Goal: Navigation & Orientation: Find specific page/section

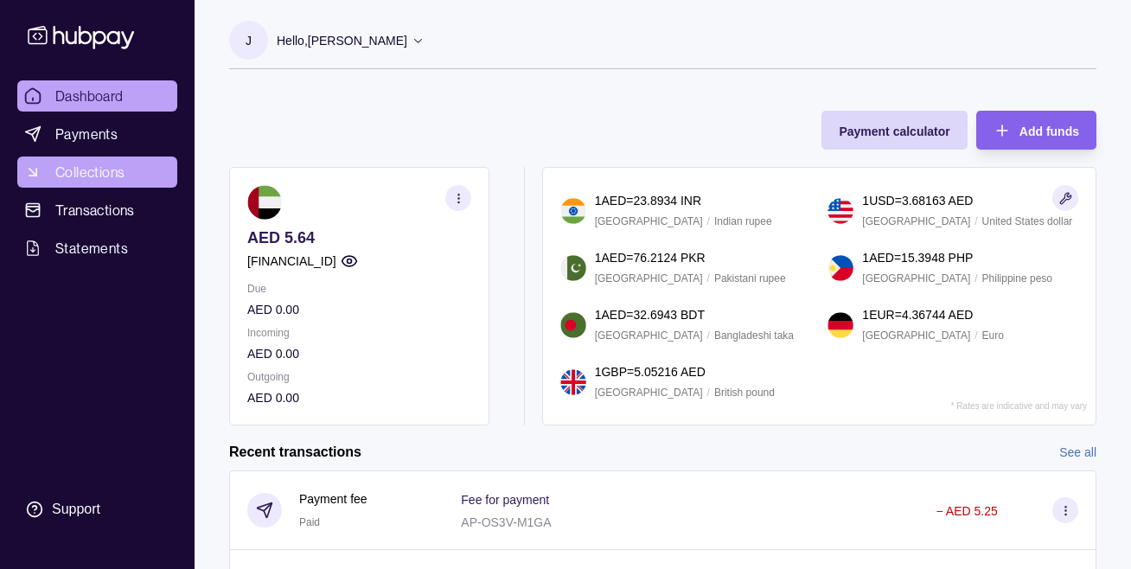
click at [79, 173] on span "Collections" at bounding box center [89, 172] width 69 height 21
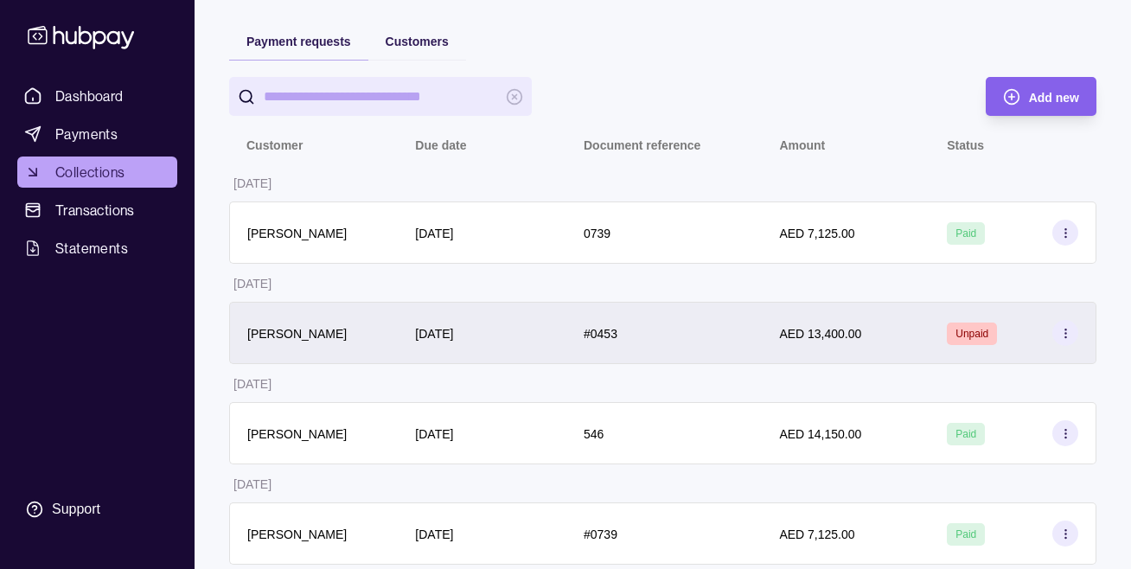
scroll to position [122, 0]
click at [1058, 326] on section at bounding box center [1066, 331] width 26 height 26
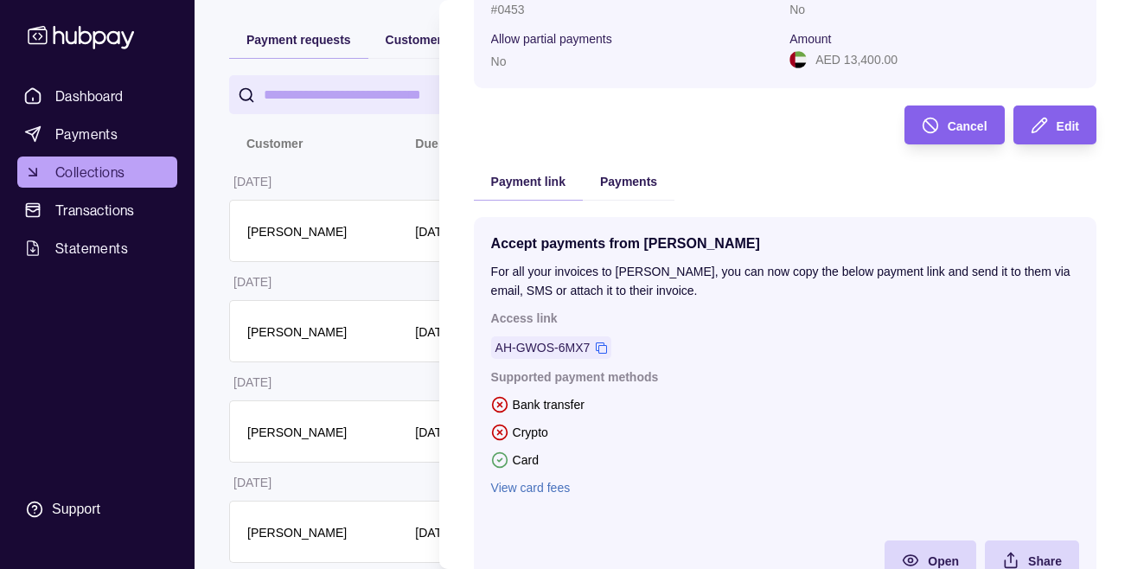
scroll to position [282, 0]
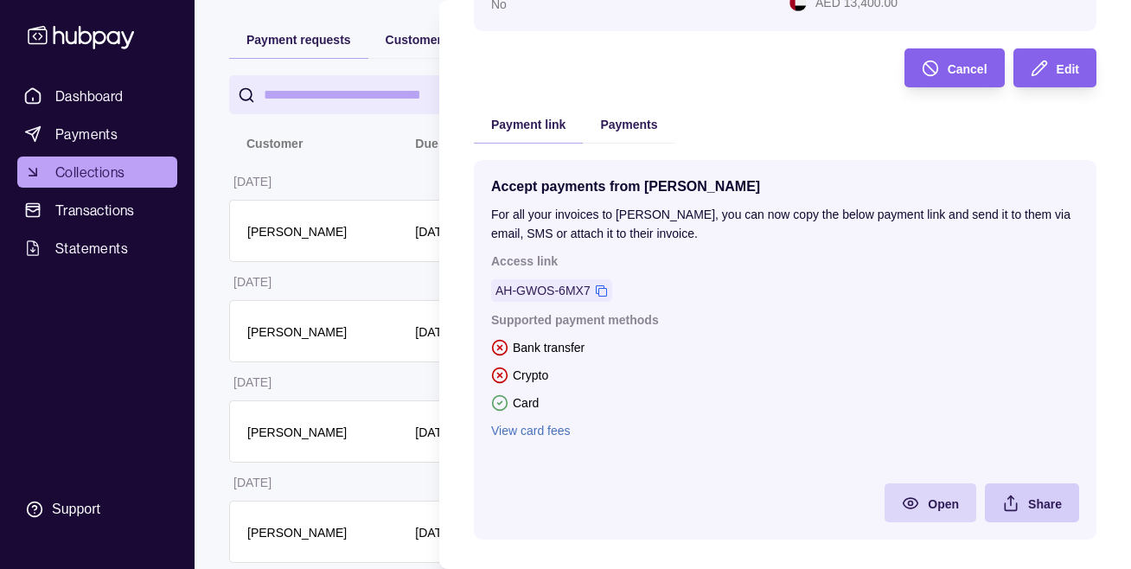
click at [1006, 502] on icon "button" at bounding box center [1010, 503] width 17 height 17
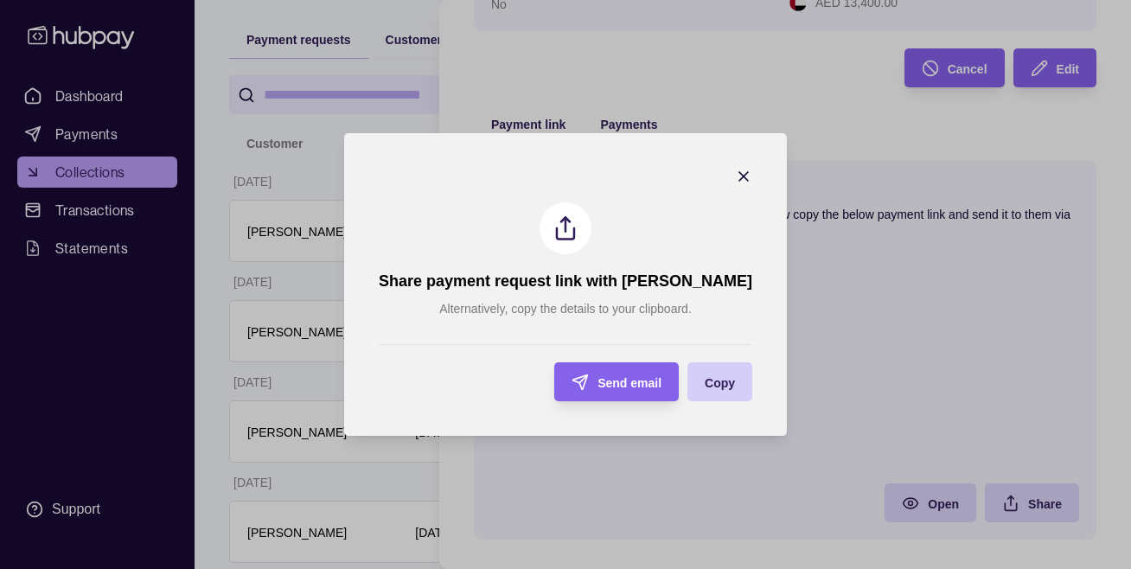
click at [705, 377] on span "Copy" at bounding box center [720, 383] width 30 height 14
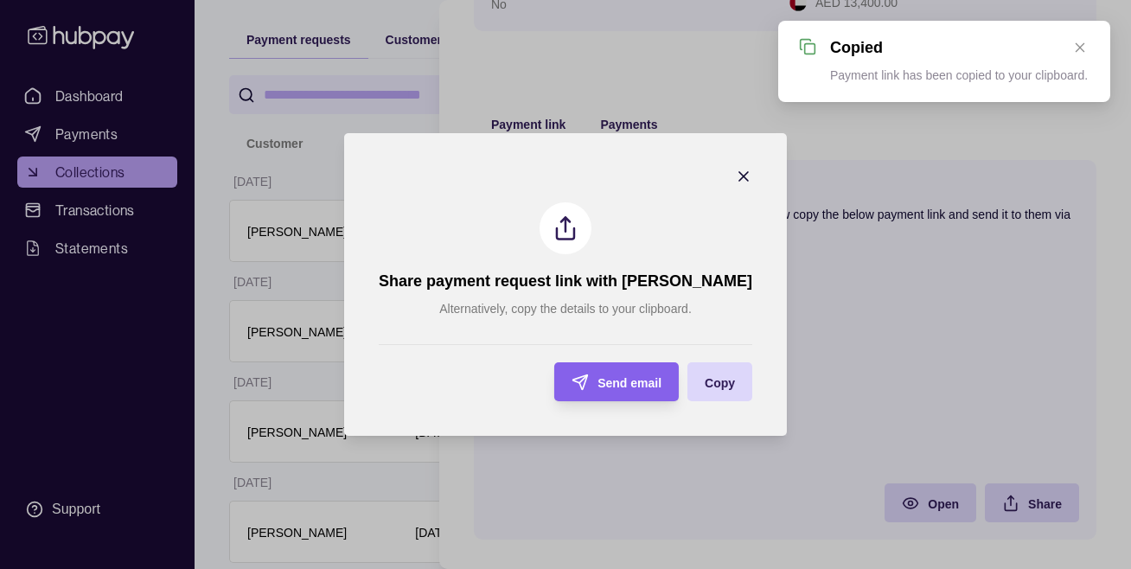
click at [735, 171] on icon "button" at bounding box center [743, 176] width 17 height 17
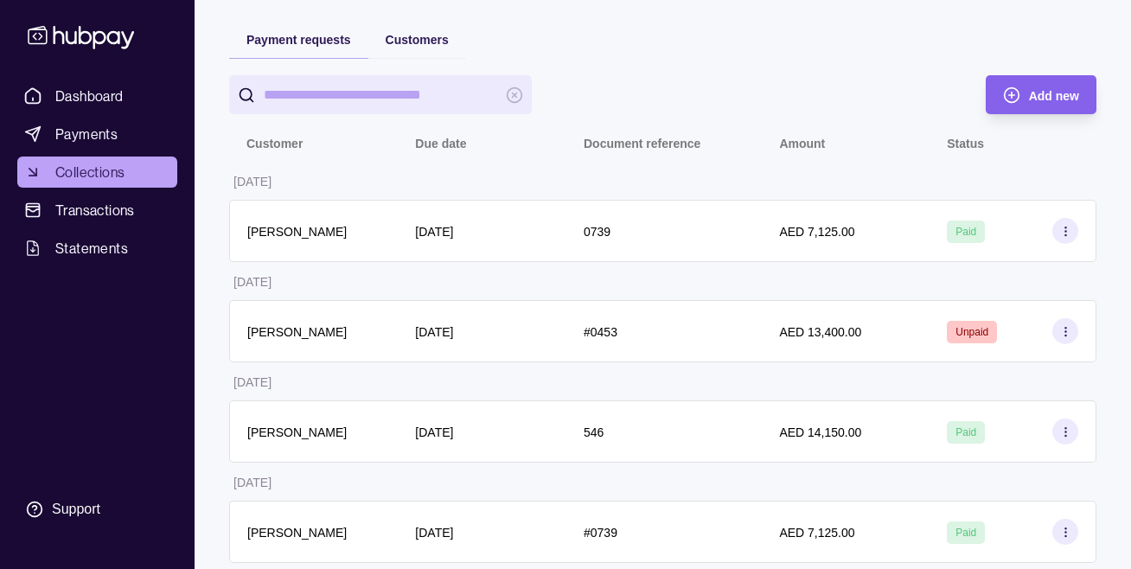
click at [318, 220] on html "Dashboard Payments Collections Transactions Statements Support J Hello, [PERSON…" at bounding box center [565, 229] width 1131 height 702
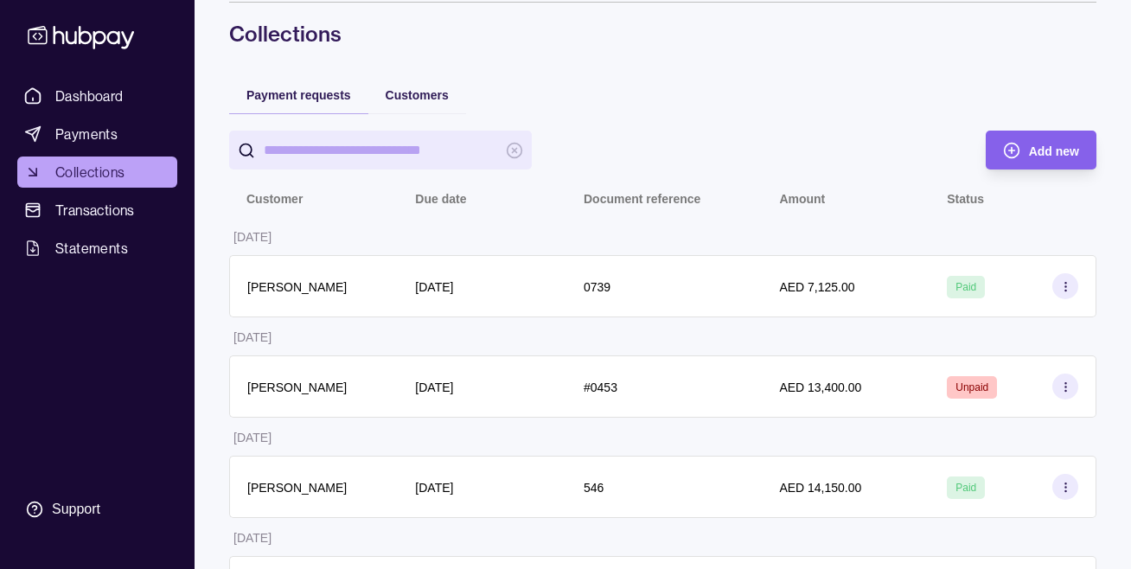
scroll to position [0, 0]
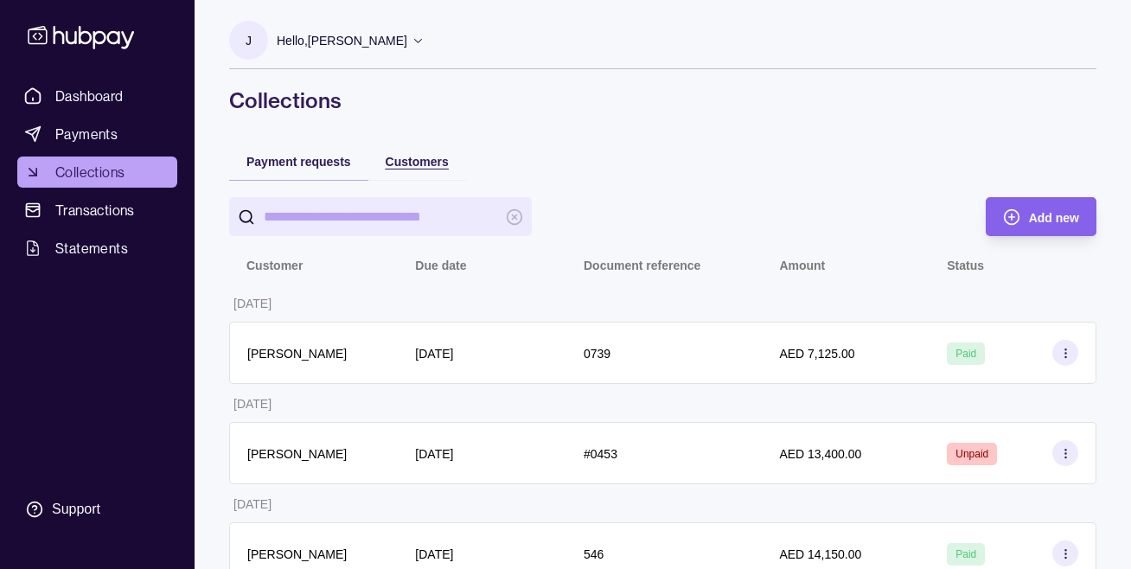
click at [432, 170] on div "Customers" at bounding box center [417, 160] width 63 height 21
click at [295, 155] on span "Payment requests" at bounding box center [299, 162] width 105 height 14
click at [125, 93] on link "Dashboard" at bounding box center [97, 95] width 160 height 31
